Goal: Information Seeking & Learning: Learn about a topic

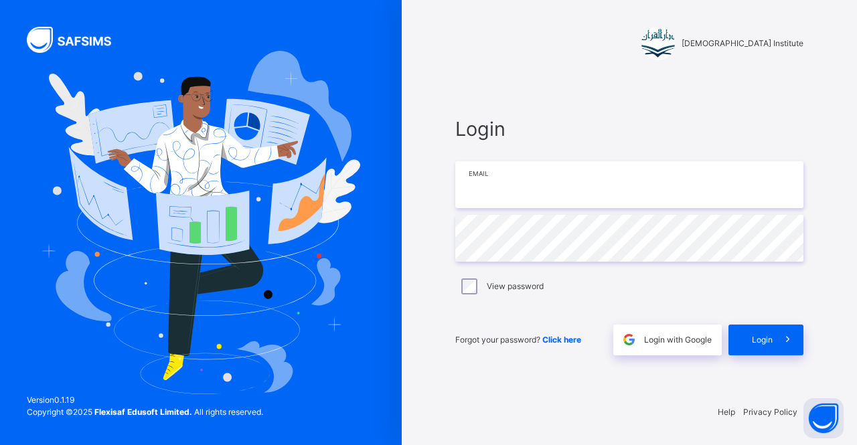
click at [545, 168] on input "email" at bounding box center [629, 184] width 348 height 47
type input "**********"
click at [759, 331] on div "Login" at bounding box center [765, 340] width 75 height 31
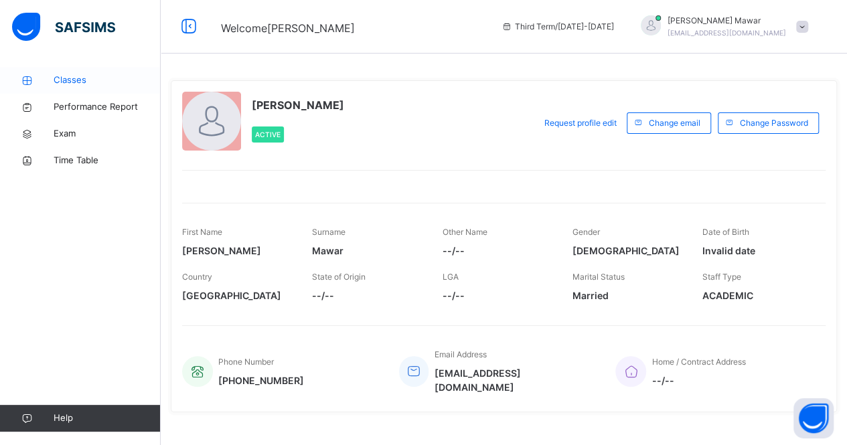
click at [88, 80] on span "Classes" at bounding box center [107, 80] width 107 height 13
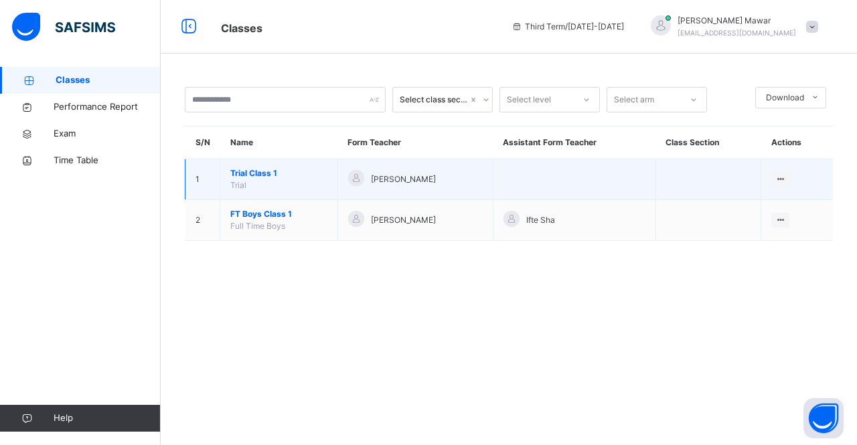
click at [240, 172] on span "Trial Class 1" at bounding box center [278, 173] width 97 height 12
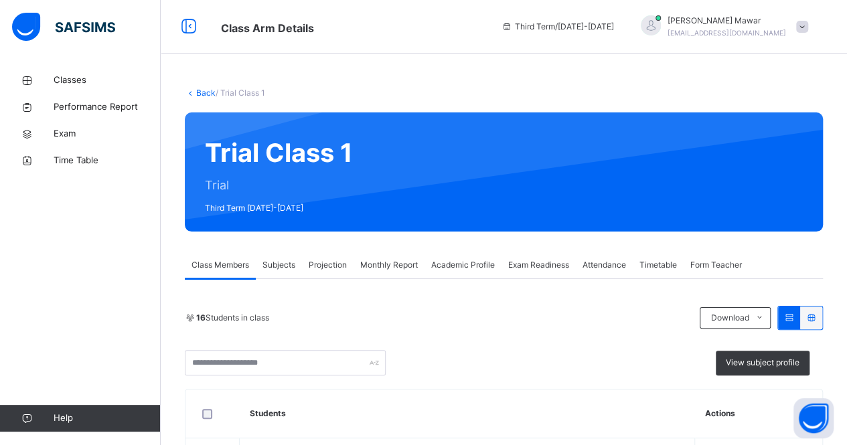
click at [537, 319] on div "16 Students in class" at bounding box center [439, 318] width 508 height 12
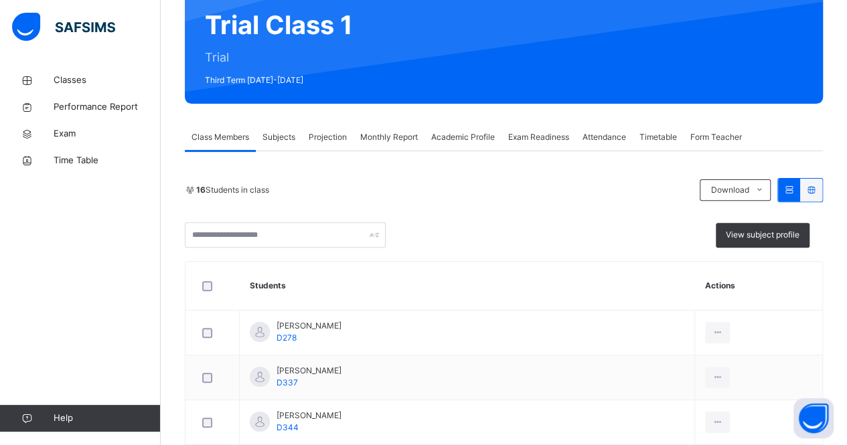
scroll to position [129, 0]
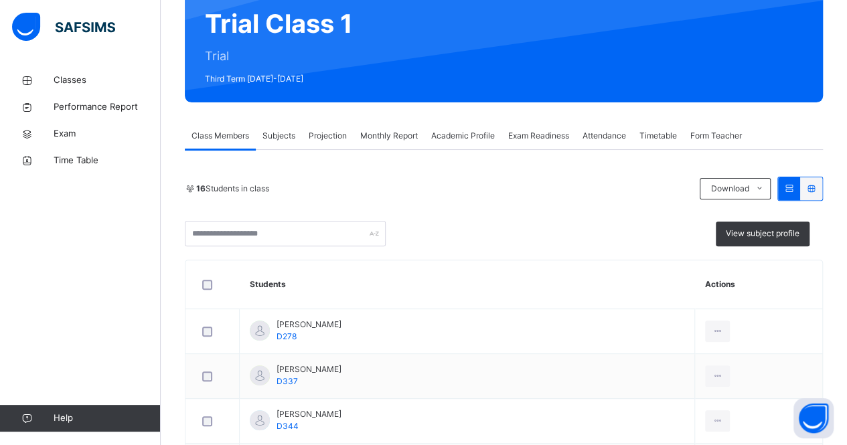
click at [291, 132] on span "Subjects" at bounding box center [278, 136] width 33 height 12
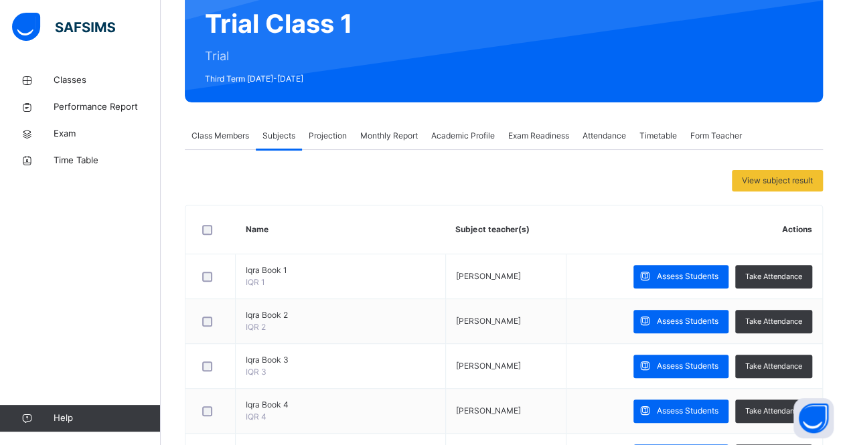
click at [322, 137] on span "Projection" at bounding box center [328, 136] width 38 height 12
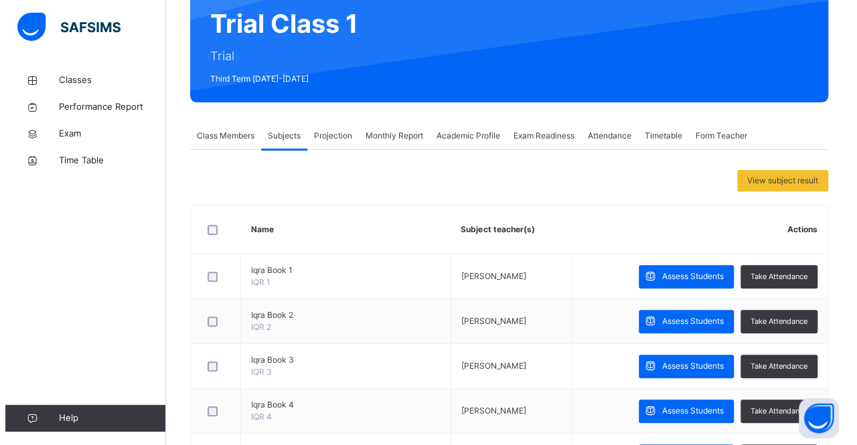
scroll to position [0, 0]
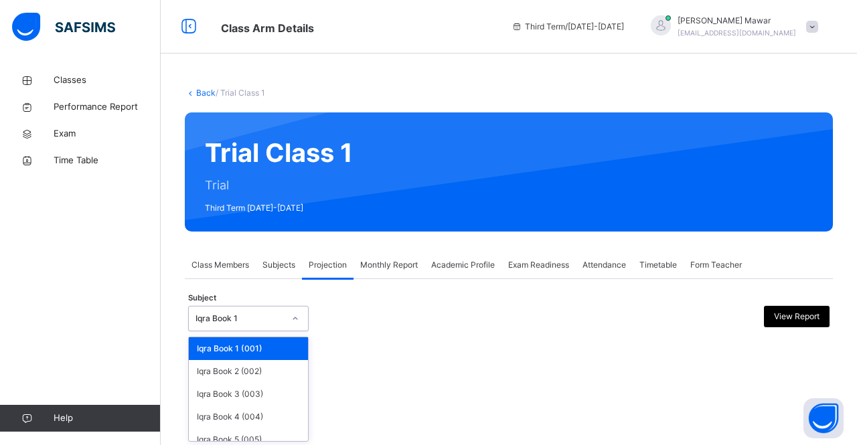
click at [257, 315] on div "Iqra Book 1" at bounding box center [240, 319] width 88 height 12
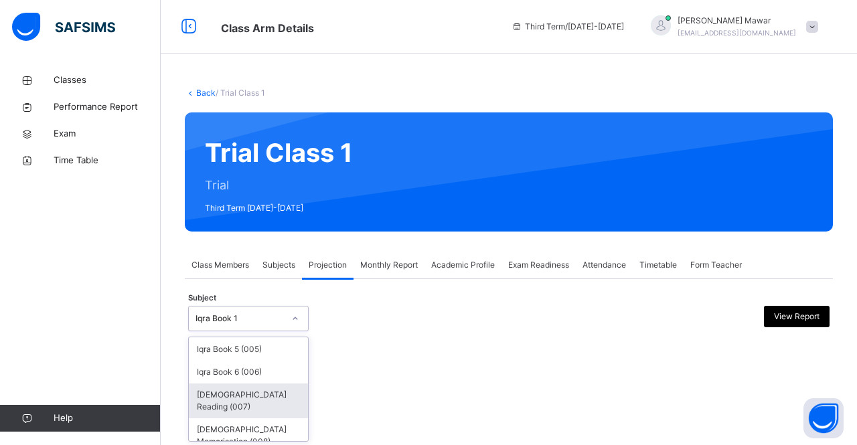
click at [244, 387] on div "[DEMOGRAPHIC_DATA] Reading (007)" at bounding box center [248, 401] width 119 height 35
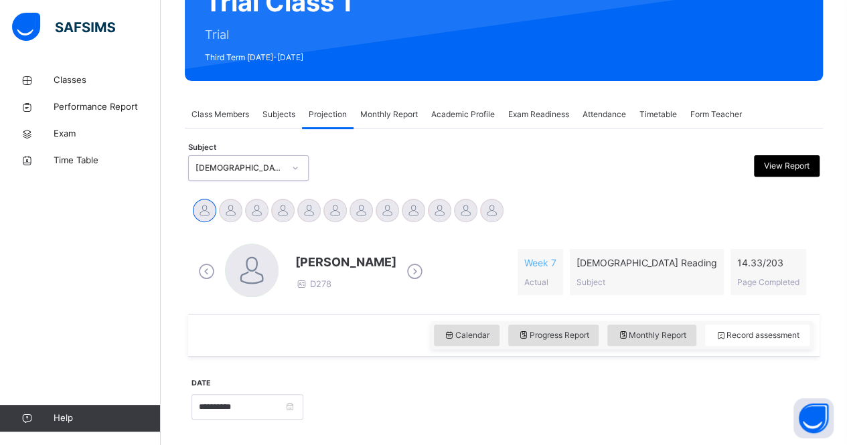
scroll to position [151, 0]
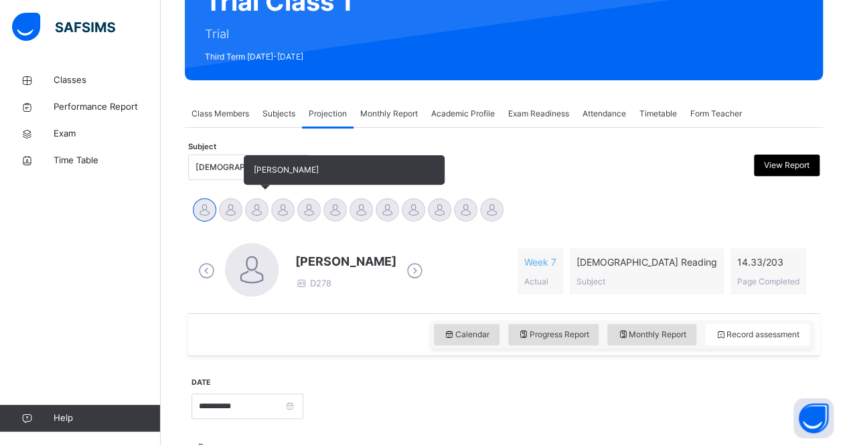
click at [262, 206] on div at bounding box center [256, 209] width 23 height 23
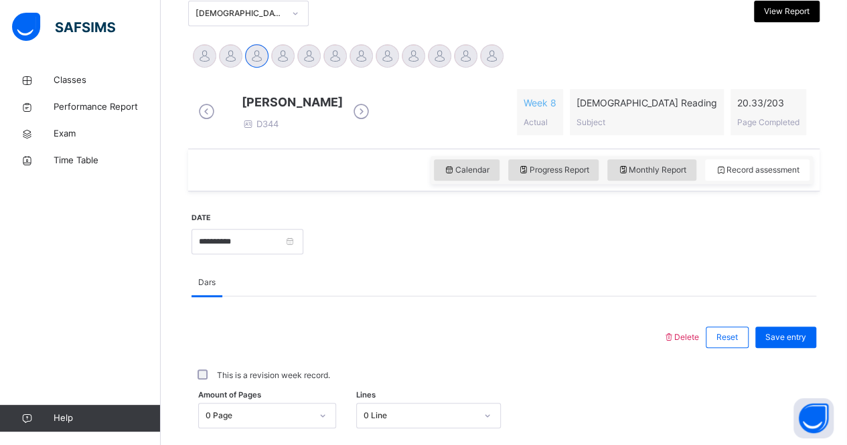
scroll to position [309, 0]
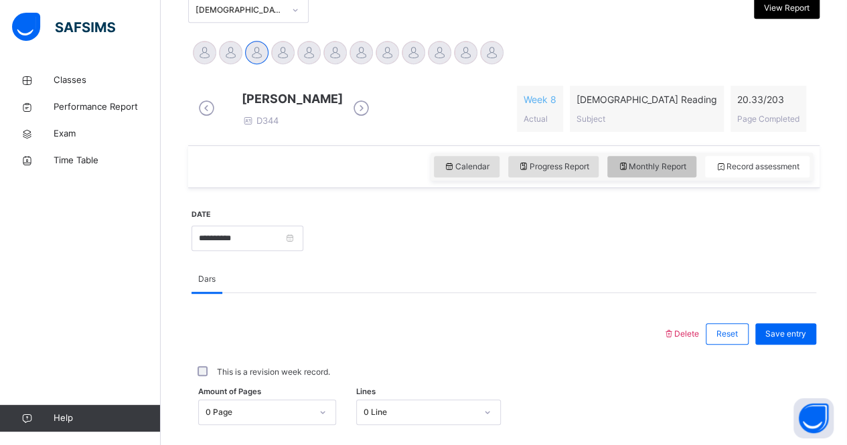
click at [678, 173] on span "Monthly Report" at bounding box center [651, 167] width 69 height 12
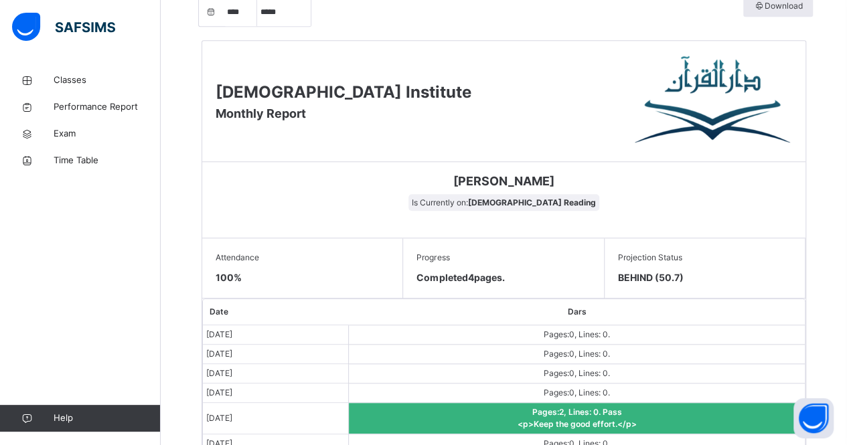
scroll to position [528, 0]
